Goal: Find specific page/section: Find specific page/section

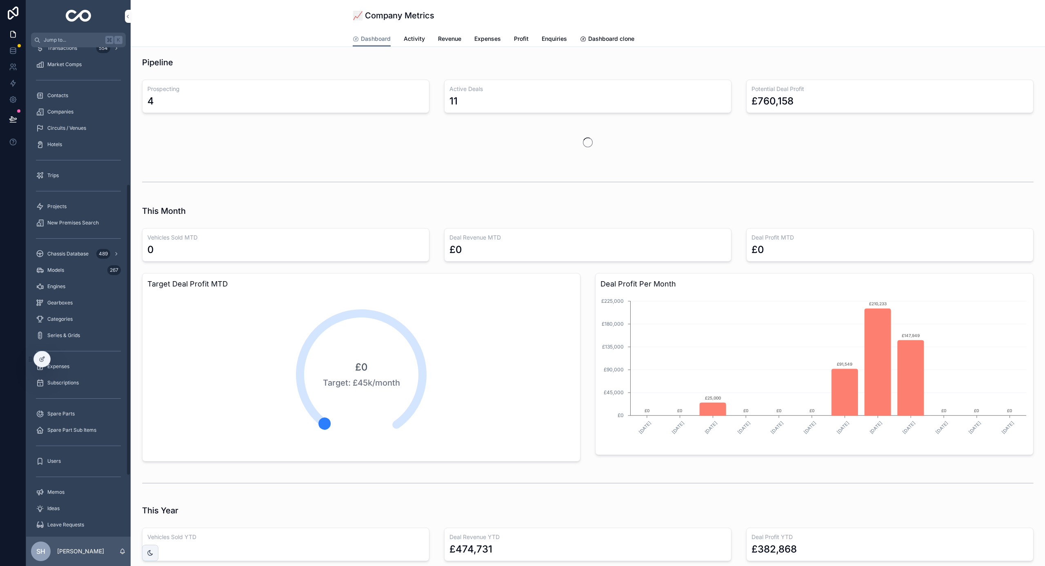
scroll to position [234, 0]
click at [83, 257] on div "Chassis Database 489" at bounding box center [78, 252] width 85 height 13
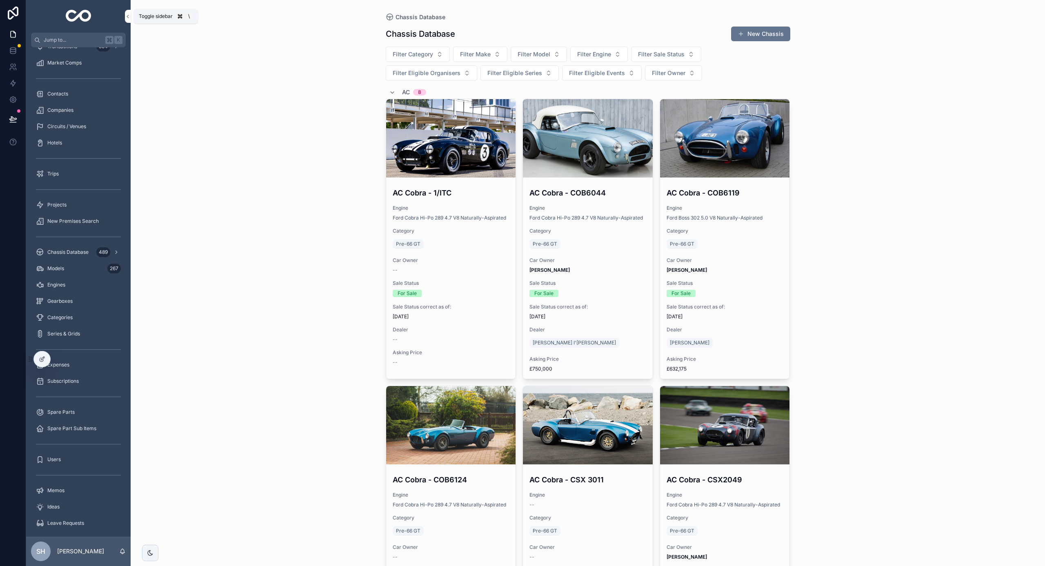
click at [128, 14] on icon "scrollable content" at bounding box center [128, 16] width 6 height 6
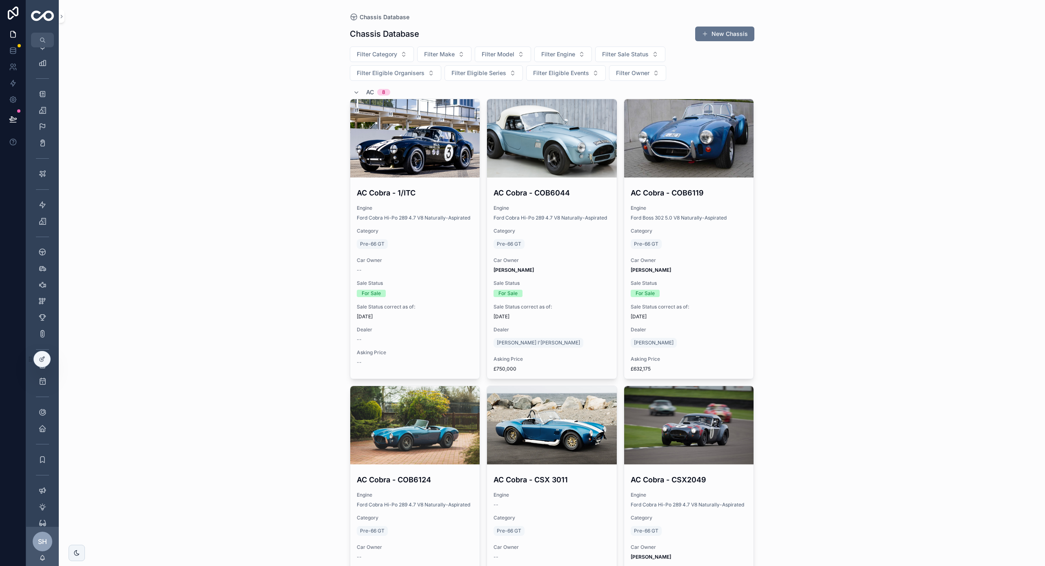
click at [641, 70] on span "Filter Owner" at bounding box center [632, 73] width 33 height 8
type input "*****"
click at [608, 109] on span "[PERSON_NAME]" at bounding box center [604, 106] width 47 height 8
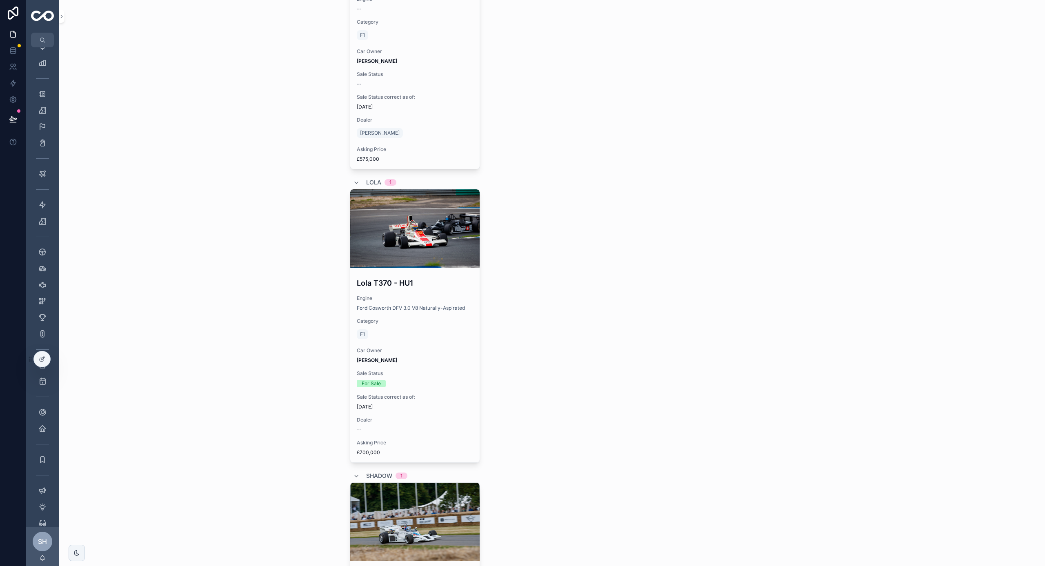
scroll to position [259, 0]
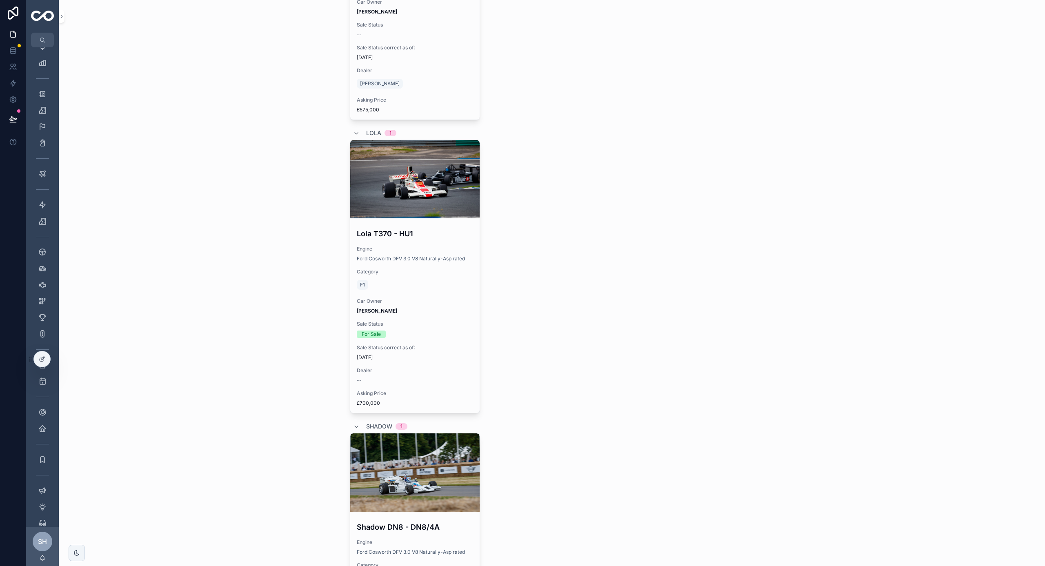
click at [432, 303] on span "Car Owner" at bounding box center [415, 301] width 117 height 7
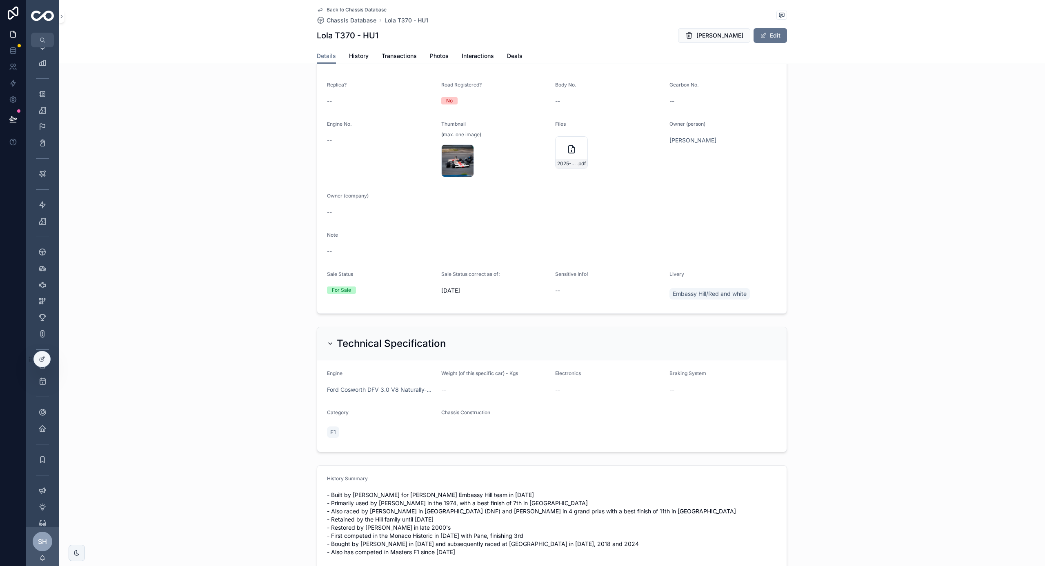
scroll to position [745, 0]
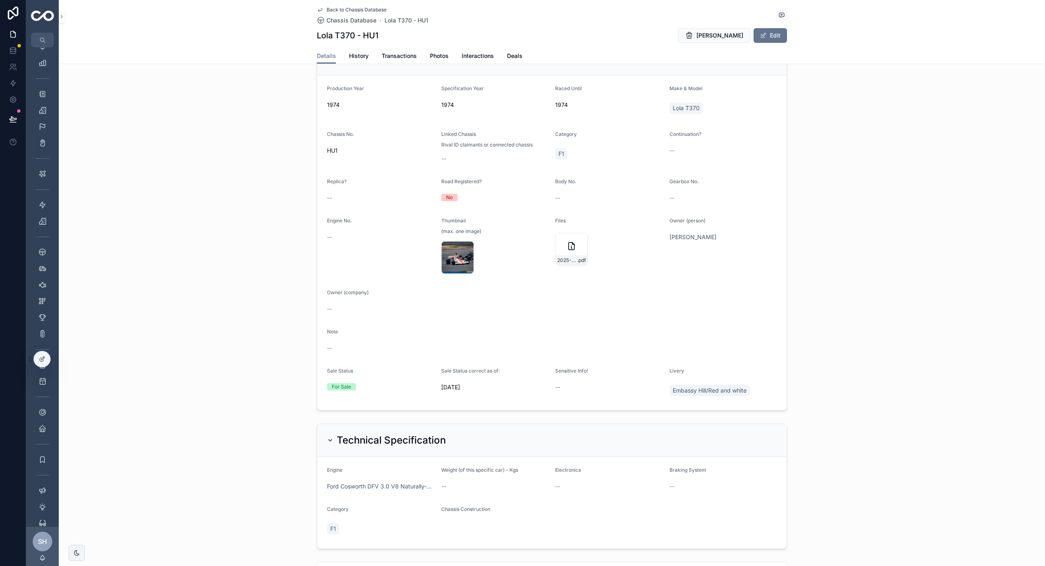
click at [584, 241] on div "2025-01-02-11-17 .pdf" at bounding box center [571, 249] width 33 height 33
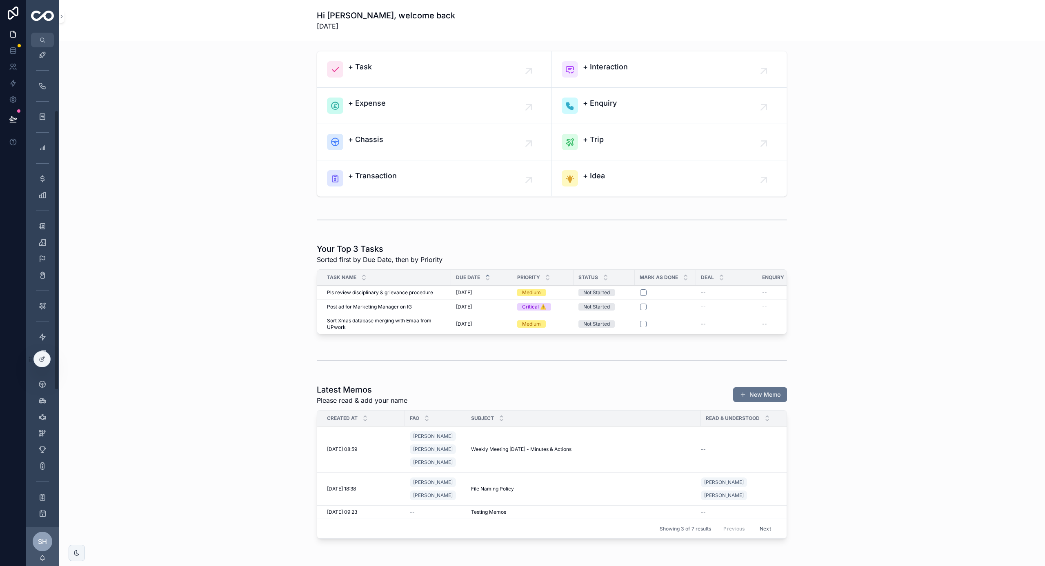
scroll to position [108, 0]
click at [42, 463] on icon "scrollable content" at bounding box center [42, 461] width 8 height 8
